Goal: Navigation & Orientation: Go to known website

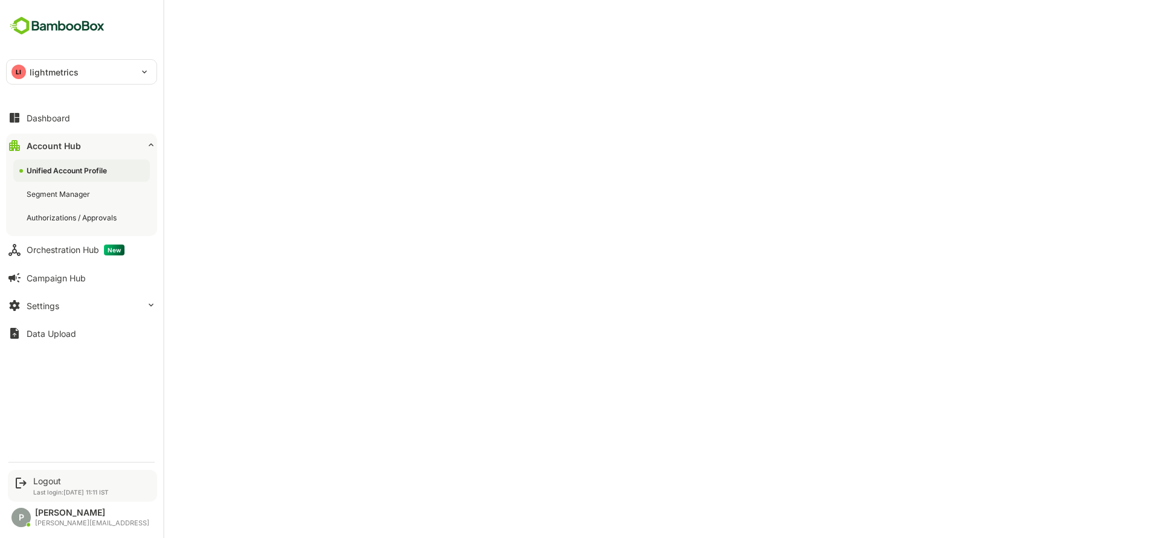
click at [48, 487] on div "Logout Last login: Oct 13 11:11 IST" at bounding box center [71, 486] width 76 height 20
click at [43, 482] on div "Logout" at bounding box center [71, 481] width 76 height 10
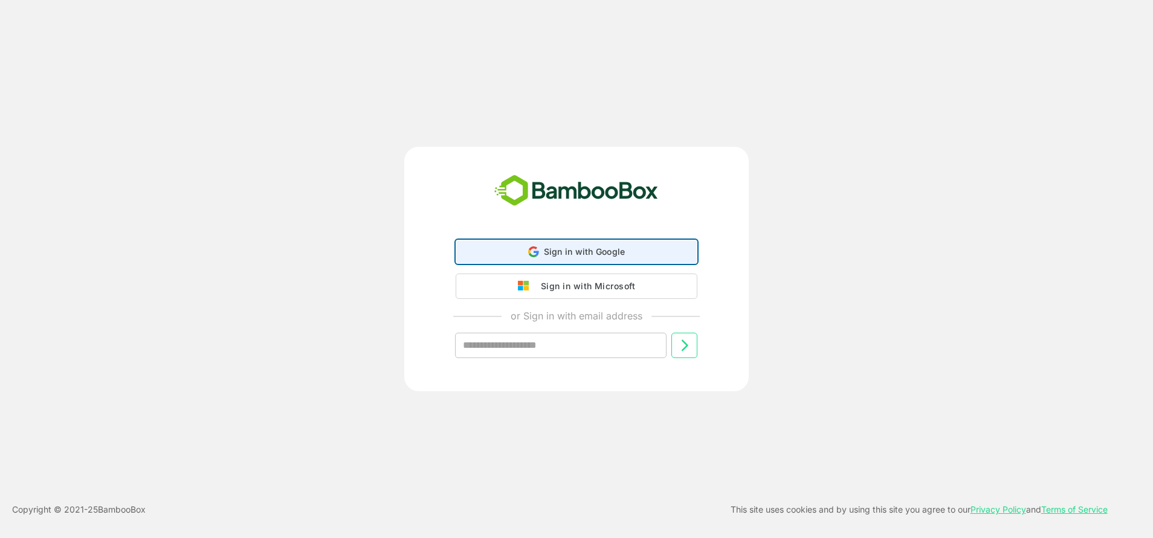
click at [578, 243] on div "Sign in with Google Sign in with Google. Opens in new tab" at bounding box center [576, 251] width 226 height 23
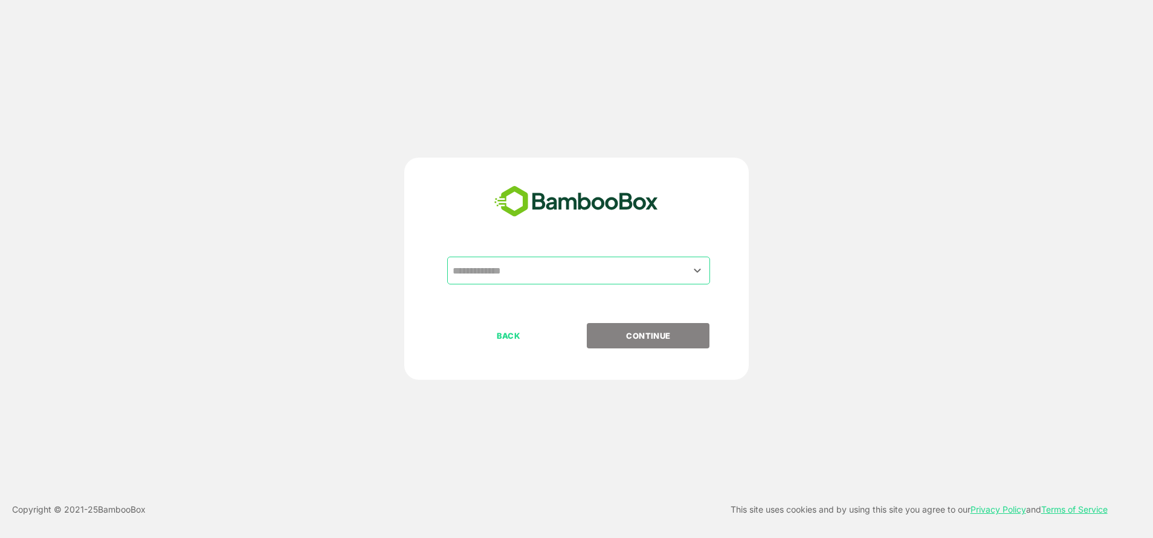
click at [588, 280] on input "text" at bounding box center [578, 270] width 258 height 23
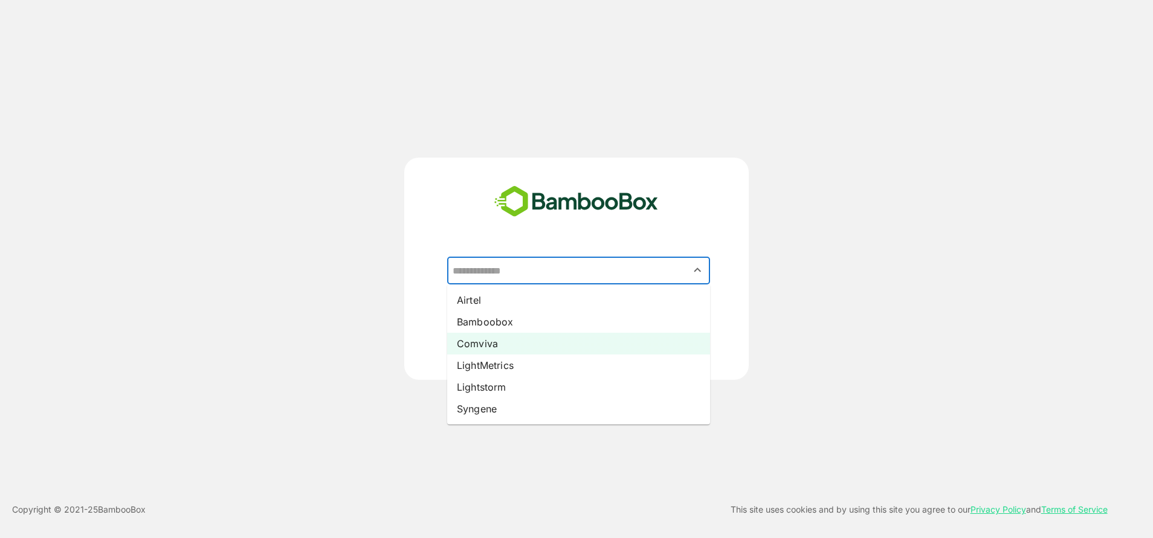
click at [506, 341] on li "Comviva" at bounding box center [578, 344] width 263 height 22
type input "*******"
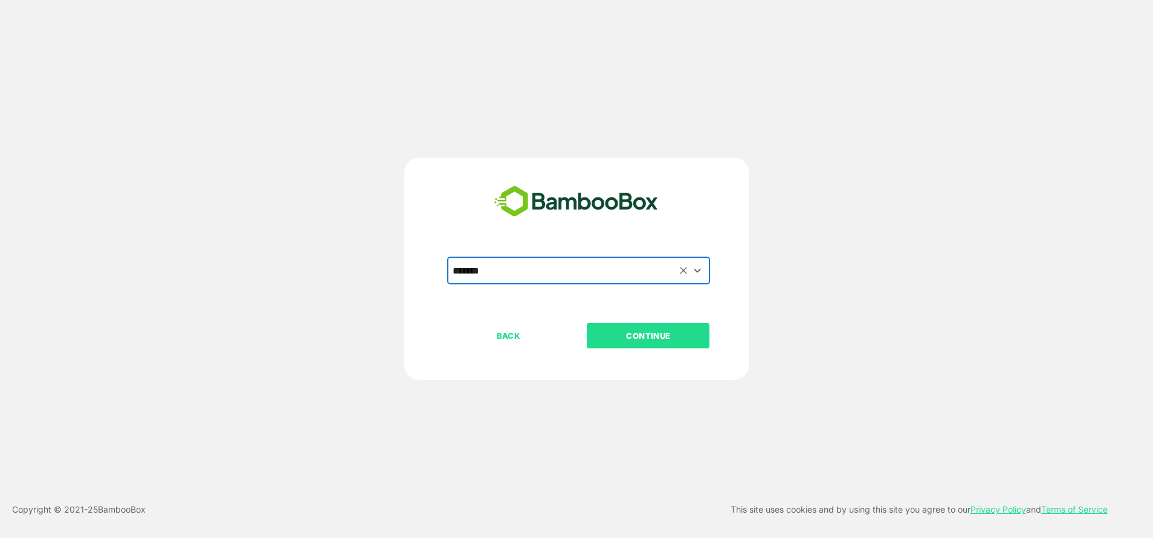
click at [613, 343] on p "CONTINUE" at bounding box center [648, 335] width 121 height 13
